Goal: Information Seeking & Learning: Learn about a topic

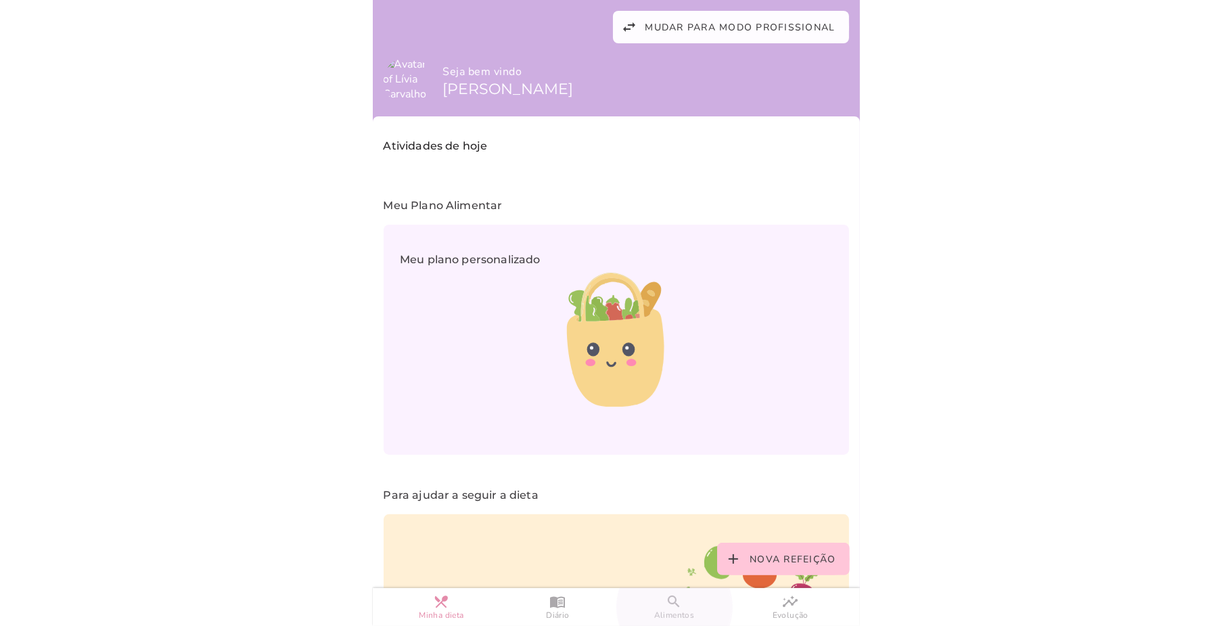
click at [0, 0] on slot "search" at bounding box center [0, 0] width 0 height 0
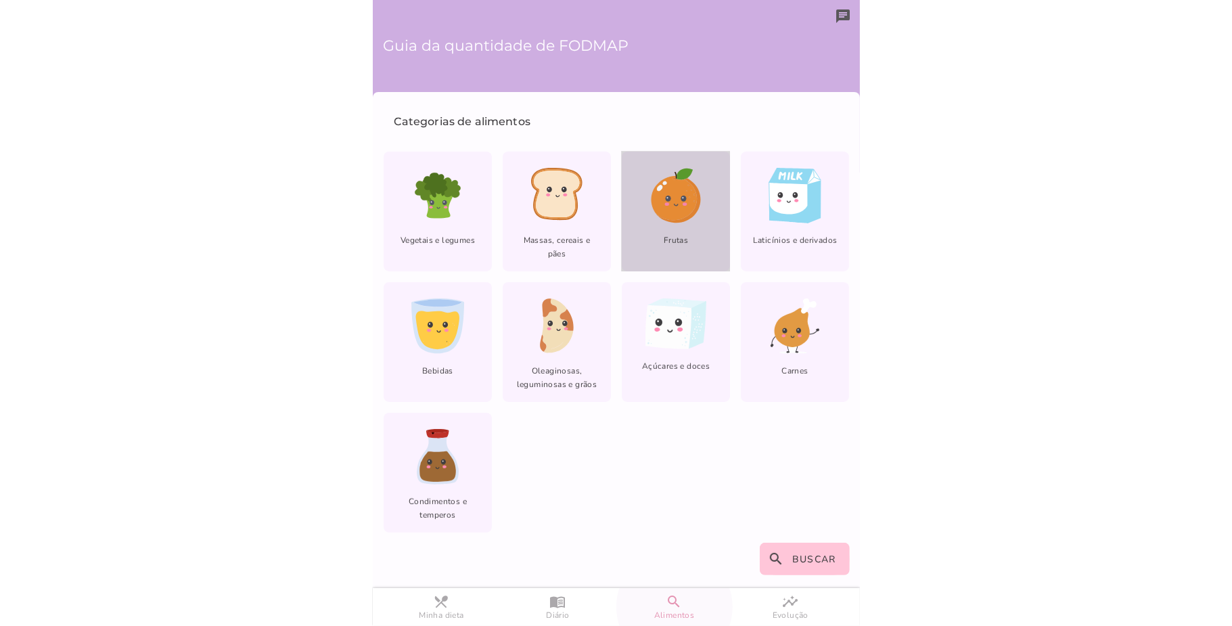
click at [665, 191] on icon at bounding box center [674, 198] width 46 height 44
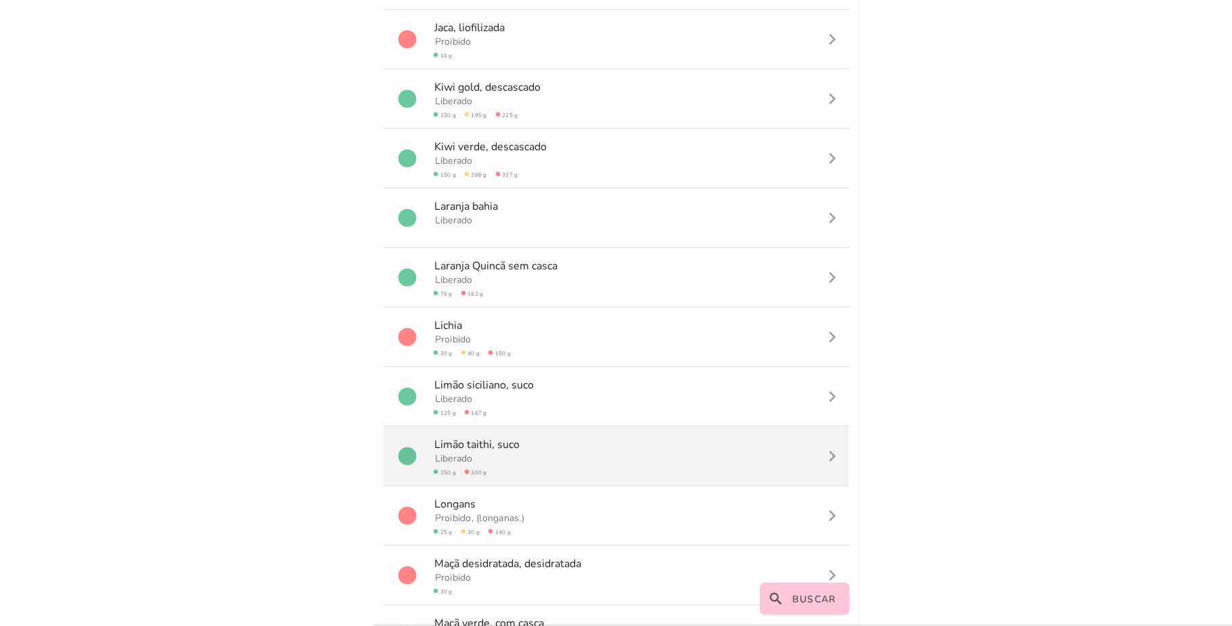
scroll to position [2255, 0]
